Goal: Navigation & Orientation: Find specific page/section

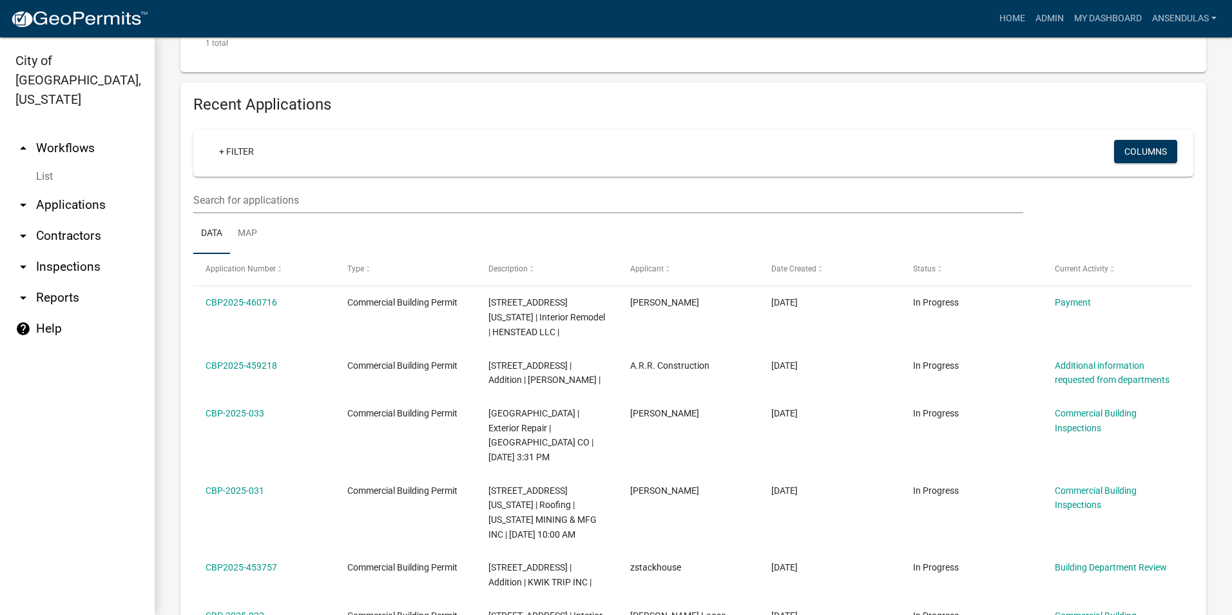
scroll to position [516, 0]
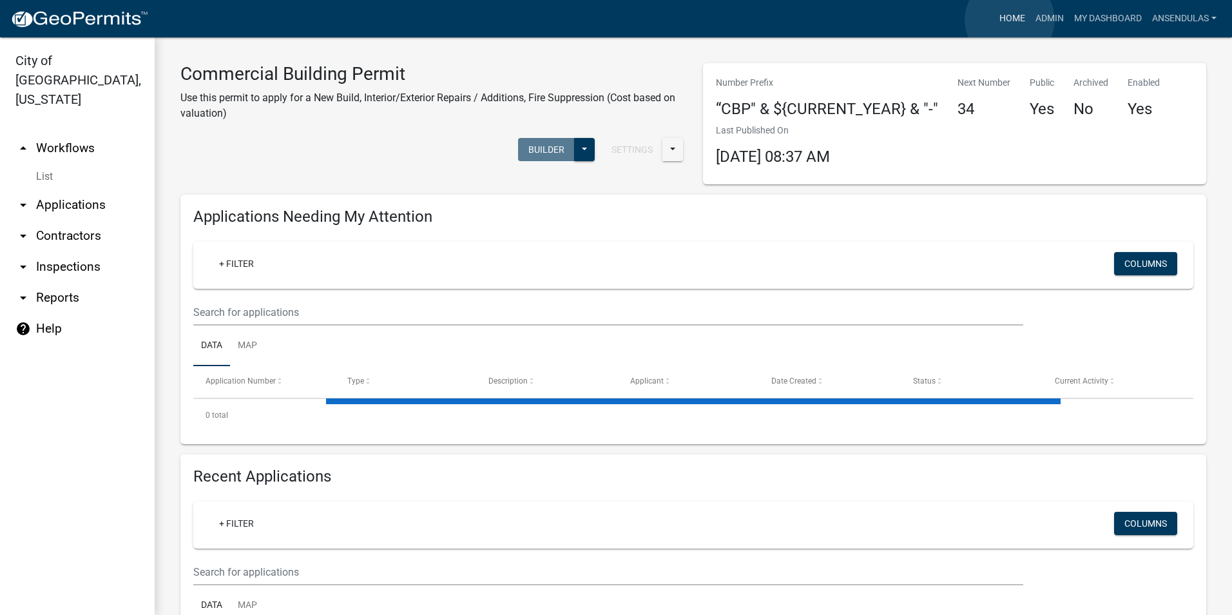
click at [1010, 20] on link "Home" at bounding box center [1013, 18] width 36 height 24
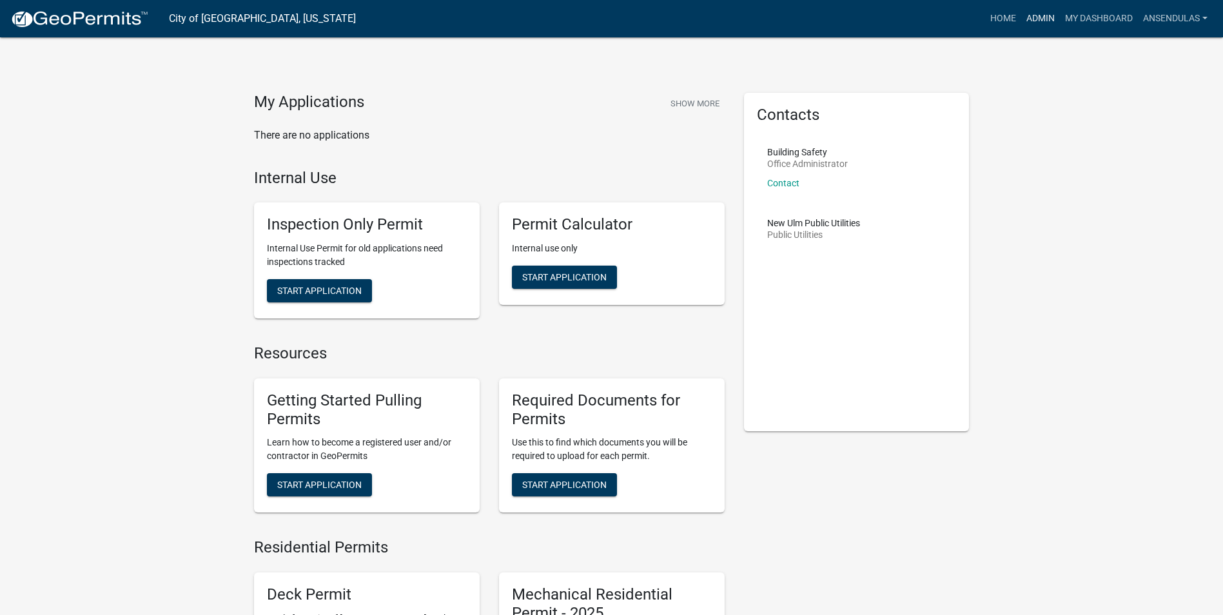
click at [1041, 16] on link "Admin" at bounding box center [1040, 18] width 39 height 24
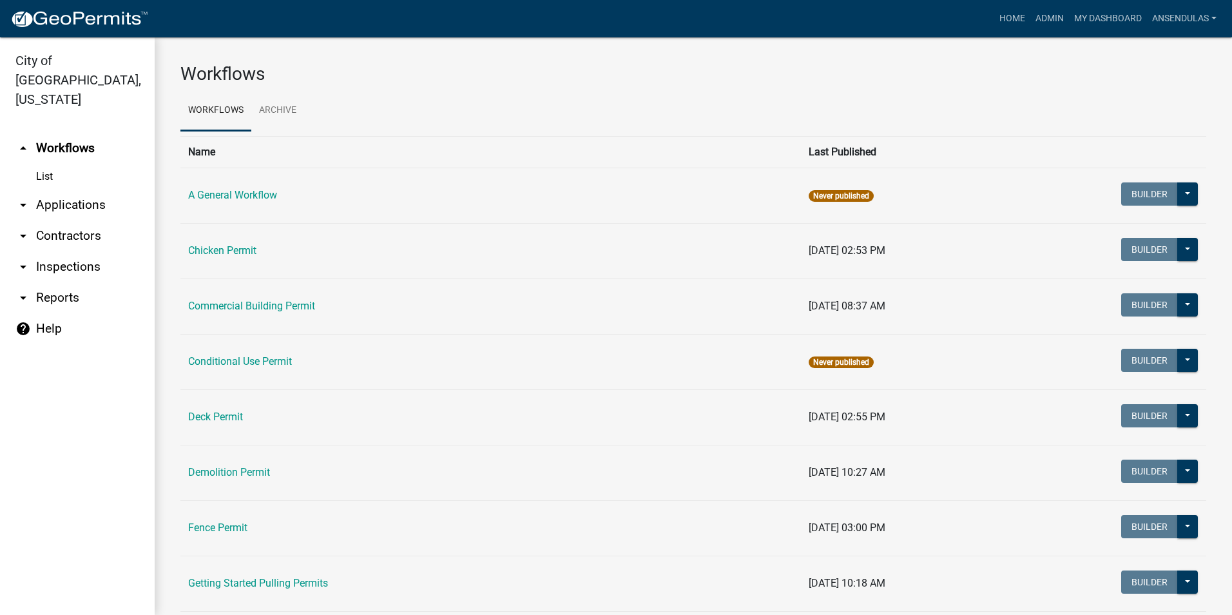
click at [33, 164] on link "List" at bounding box center [77, 177] width 155 height 26
click at [44, 164] on link "List" at bounding box center [77, 177] width 155 height 26
click at [45, 189] on link "arrow_drop_down Applications" at bounding box center [77, 204] width 155 height 31
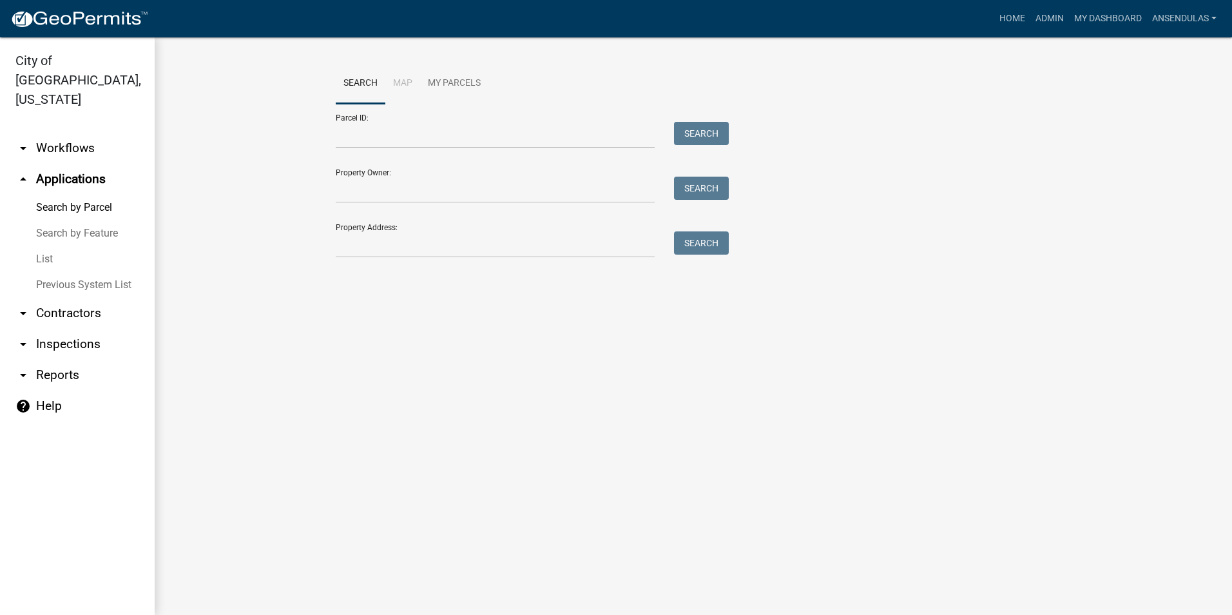
click at [43, 246] on link "List" at bounding box center [77, 259] width 155 height 26
